Goal: Complete application form

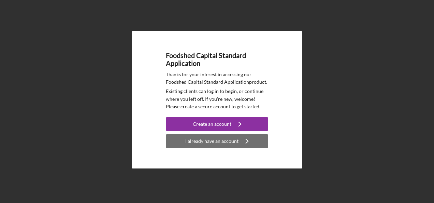
click at [247, 141] on icon "Icon/Navigate" at bounding box center [246, 140] width 17 height 17
